Goal: Task Accomplishment & Management: Use online tool/utility

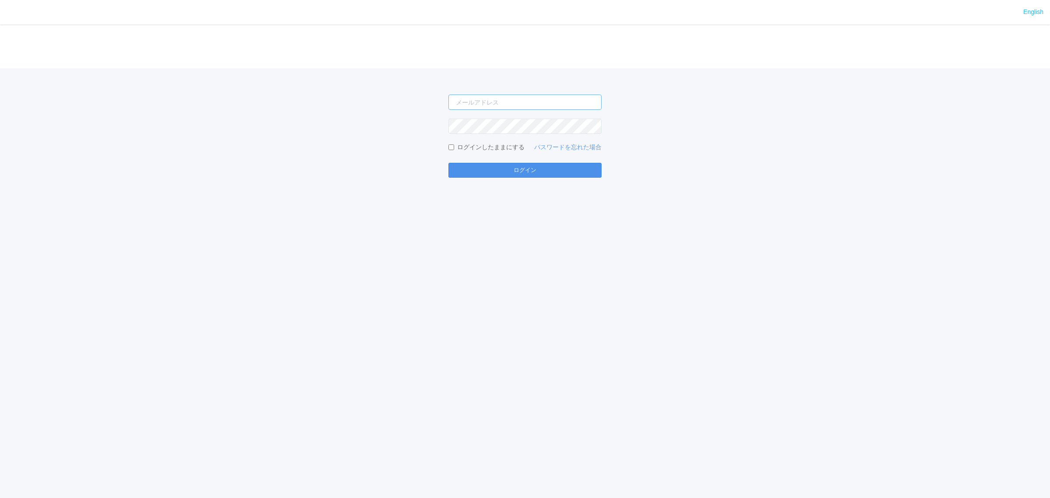
type input "[PERSON_NAME][EMAIL_ADDRESS][DOMAIN_NAME]"
click at [486, 163] on button "ログイン" at bounding box center [524, 170] width 153 height 15
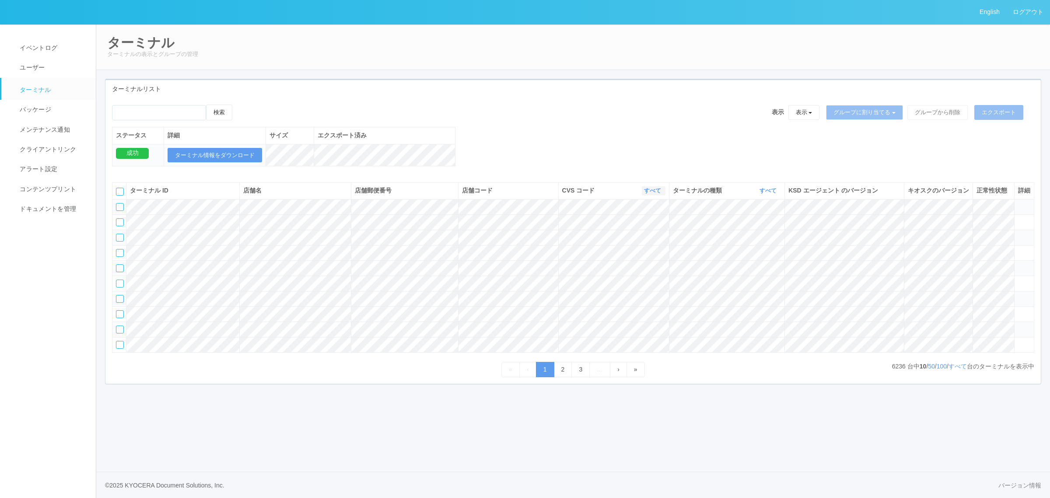
click at [654, 194] on link "すべて" at bounding box center [653, 190] width 19 height 7
click at [642, 119] on div "検索 表示 表示 すべてのターミナル 未割り当てのターミナル グループを追加 グループ名を編集 アーカイブ済みのターミナル グループに割り当てる グループを追…" at bounding box center [573, 116] width 922 height 22
click at [55, 38] on link "イベントログ" at bounding box center [52, 48] width 102 height 20
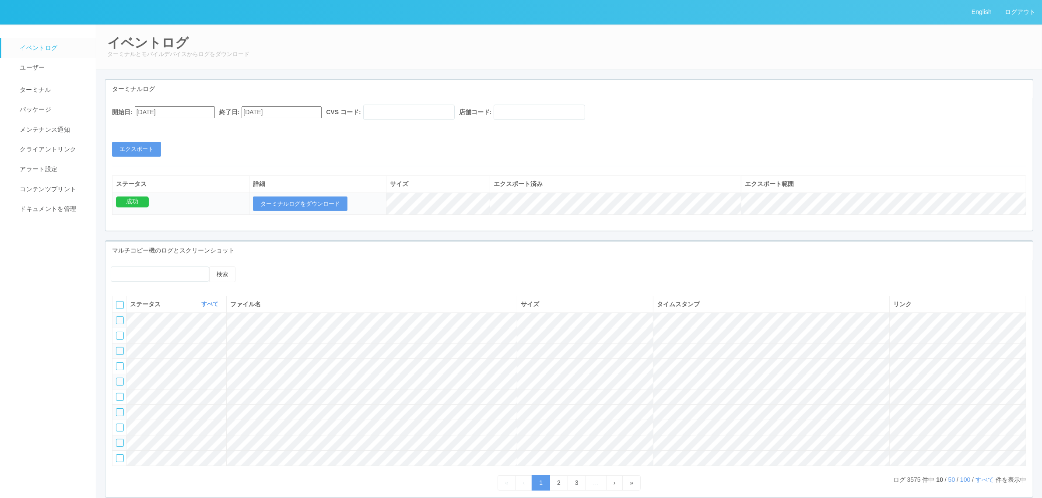
click at [196, 108] on input "[DATE]" at bounding box center [175, 112] width 80 height 12
click at [149, 125] on button "button" at bounding box center [145, 123] width 7 height 3
type input "[DATE]"
click at [281, 172] on div "開始日: [DATE] 終了日: [DATE] CVS コード: 店舗コード: エクスポート ステータス 詳細 サイズ エクスポート済み エクスポート範囲 成…" at bounding box center [568, 164] width 927 height 133
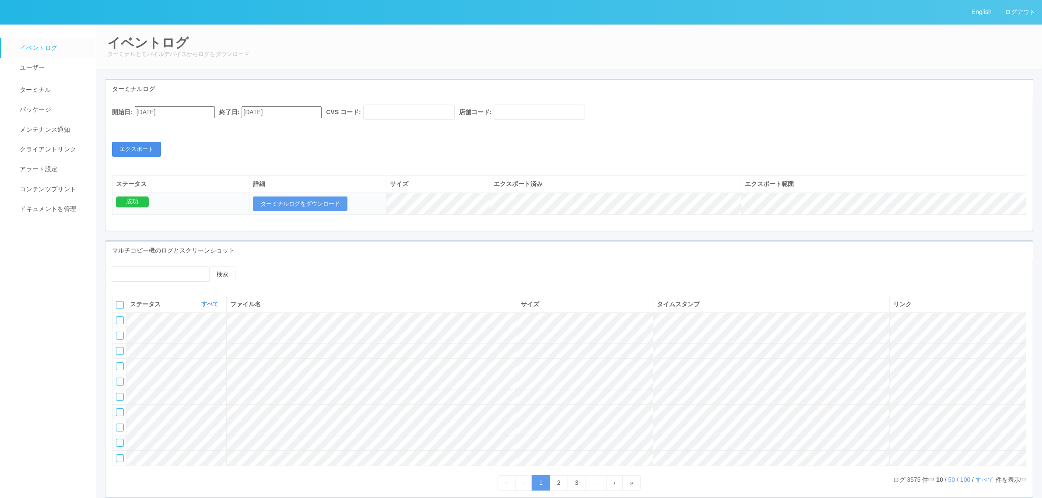
click at [146, 147] on button "エクスポート" at bounding box center [136, 149] width 49 height 15
click at [288, 203] on button "ターミナルログをダウンロード" at bounding box center [300, 203] width 94 height 15
click at [372, 145] on div "開始日: [DATE] 終了日: [DATE] CVS コード: 店舗コード: エクスポート" at bounding box center [568, 131] width 927 height 52
